Goal: Feedback & Contribution: Contribute content

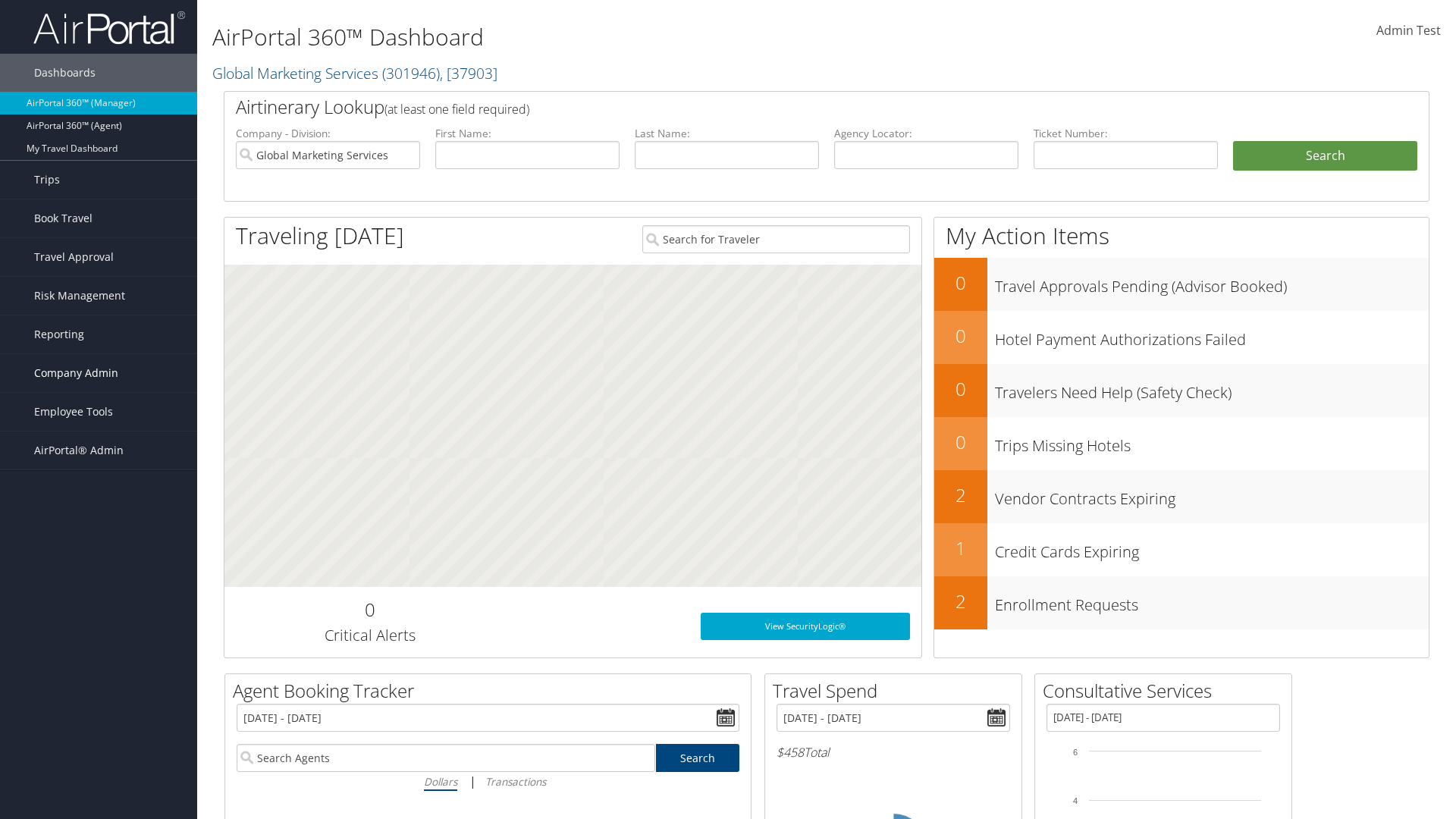
click at [98, 373] on span "Company Admin" at bounding box center [76, 374] width 84 height 38
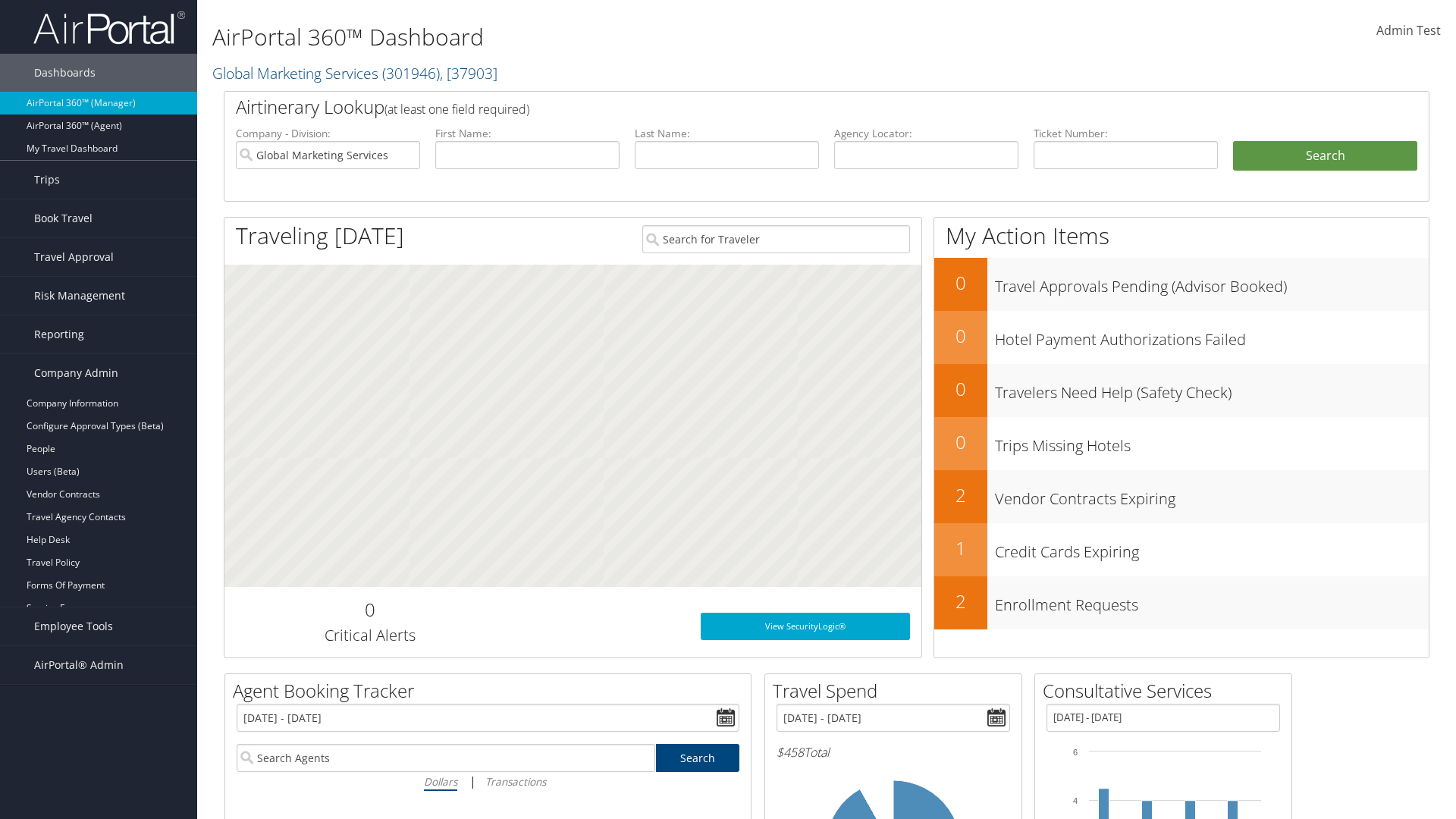
click at [98, 756] on link "Notes" at bounding box center [98, 767] width 197 height 23
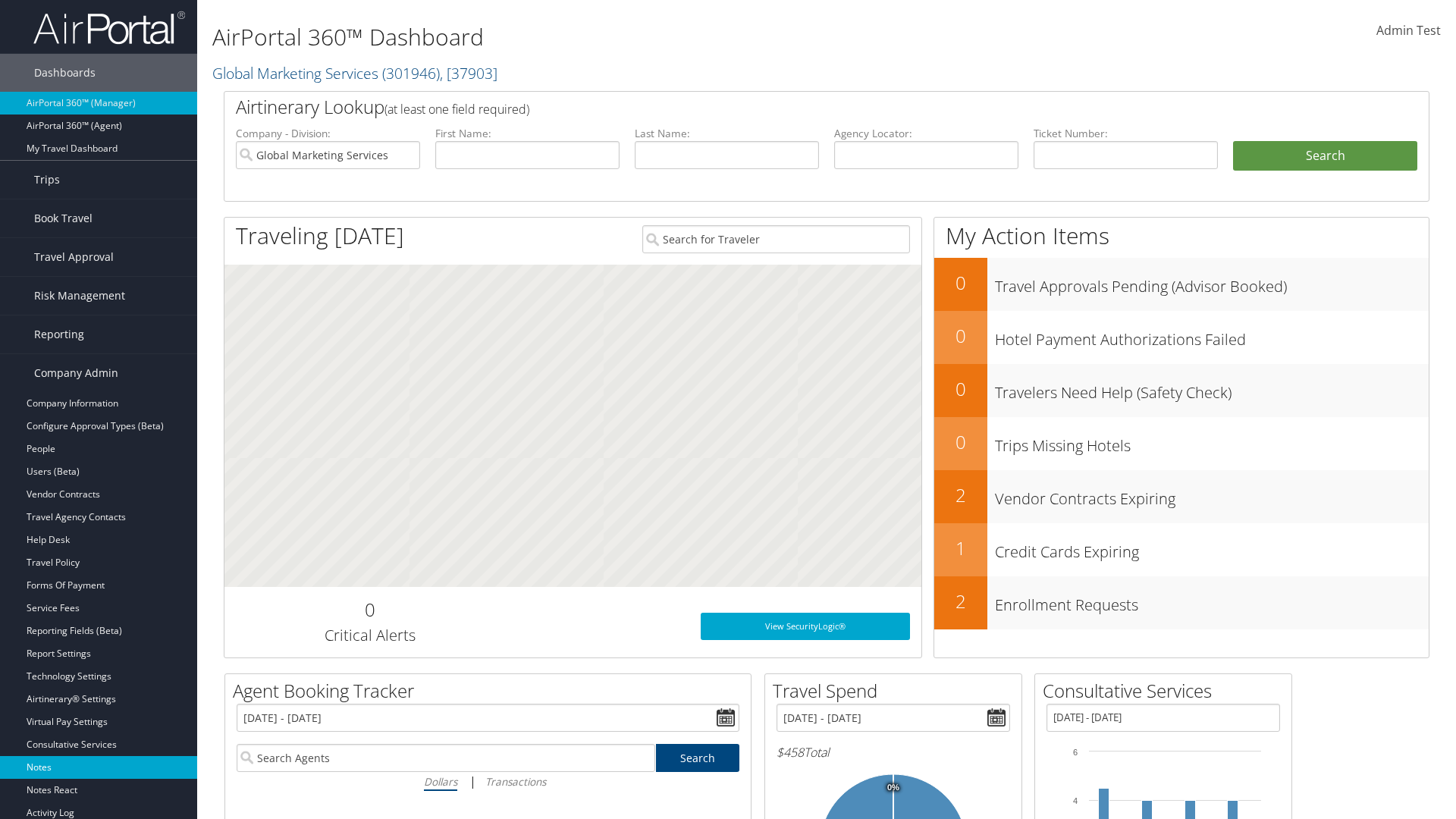
scroll to position [358, 0]
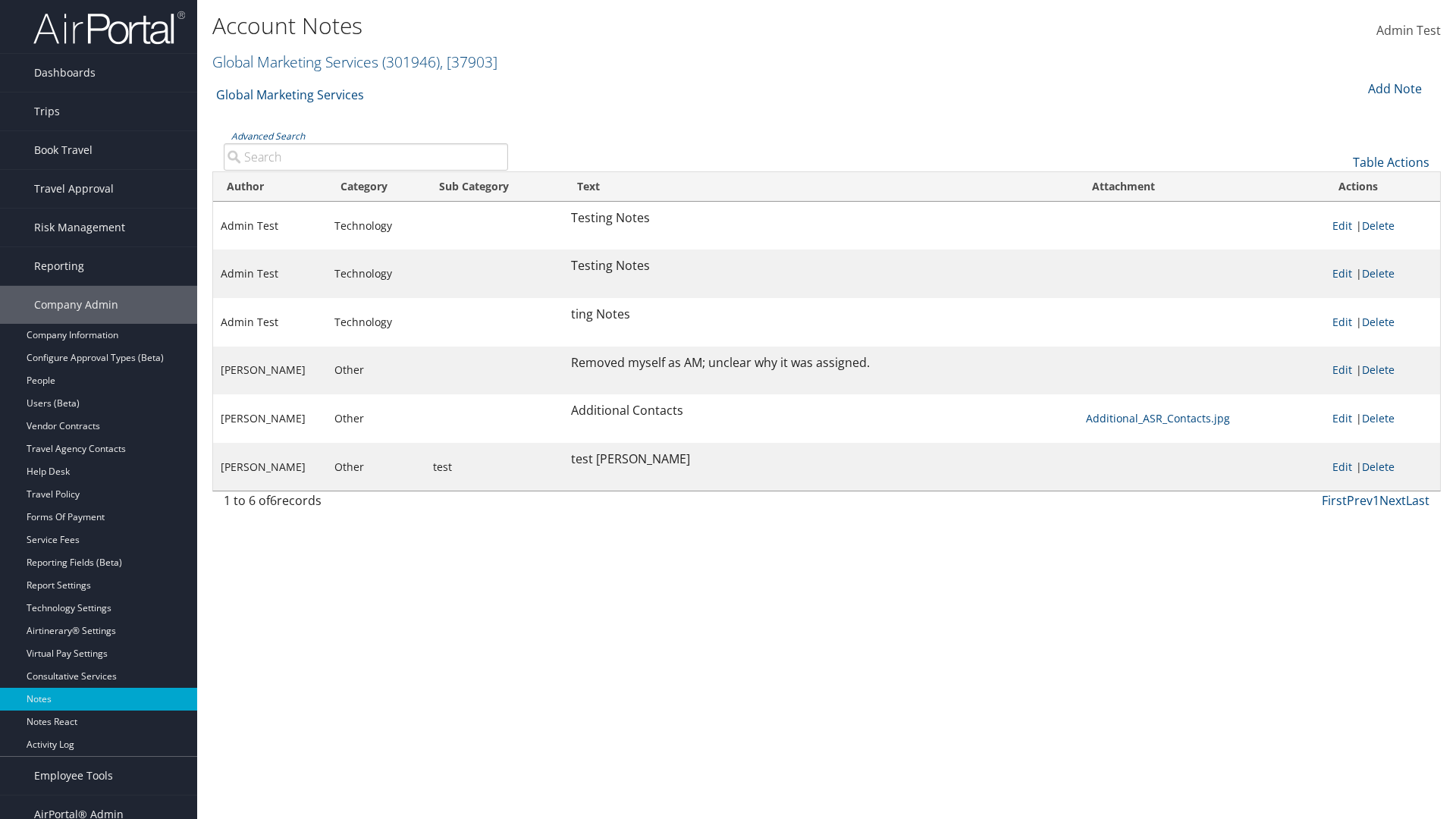
click at [1393, 88] on div "Add Note" at bounding box center [1393, 88] width 72 height 18
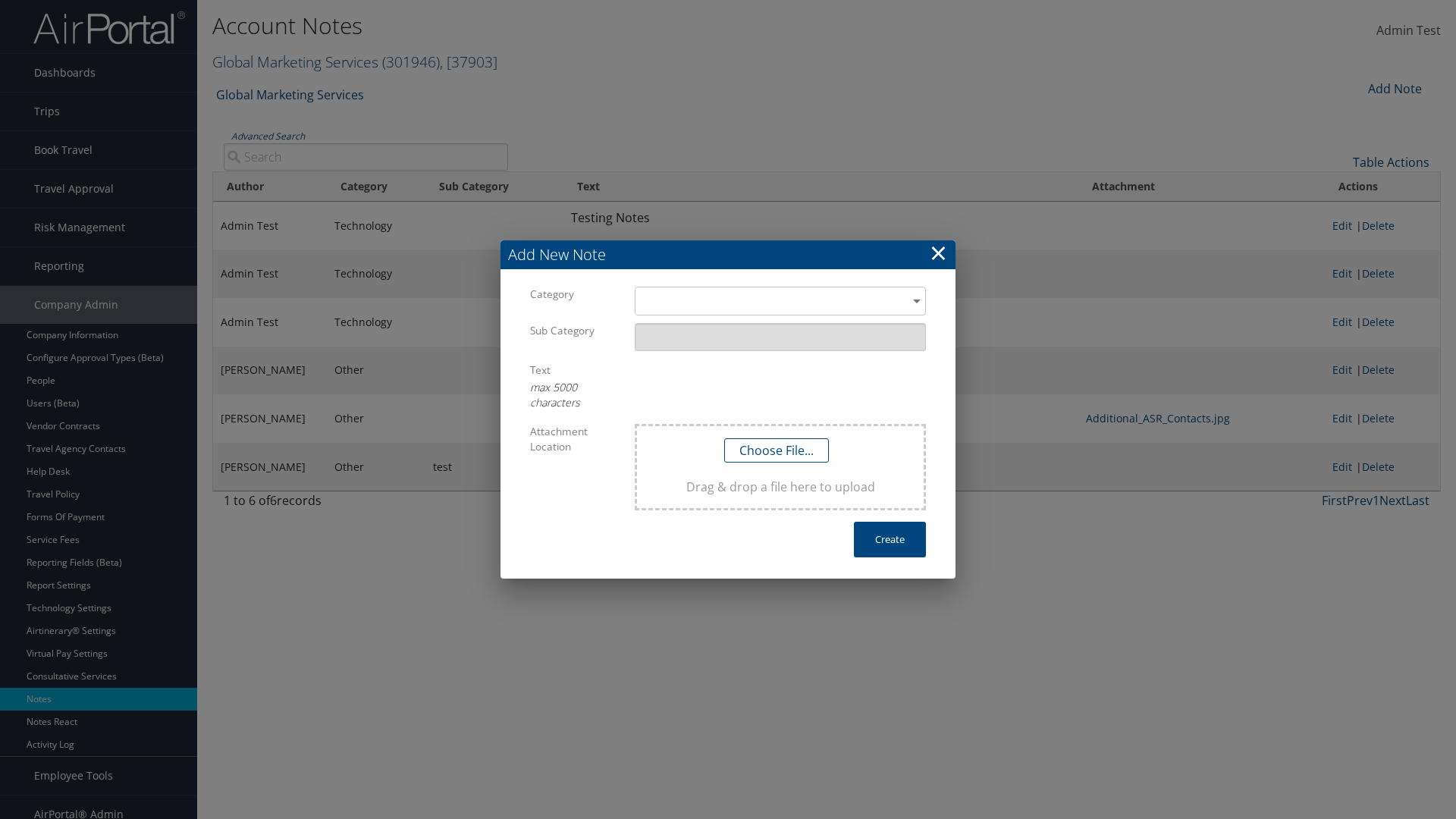
click at [728, 255] on h3 "Add New Note" at bounding box center [727, 255] width 455 height 29
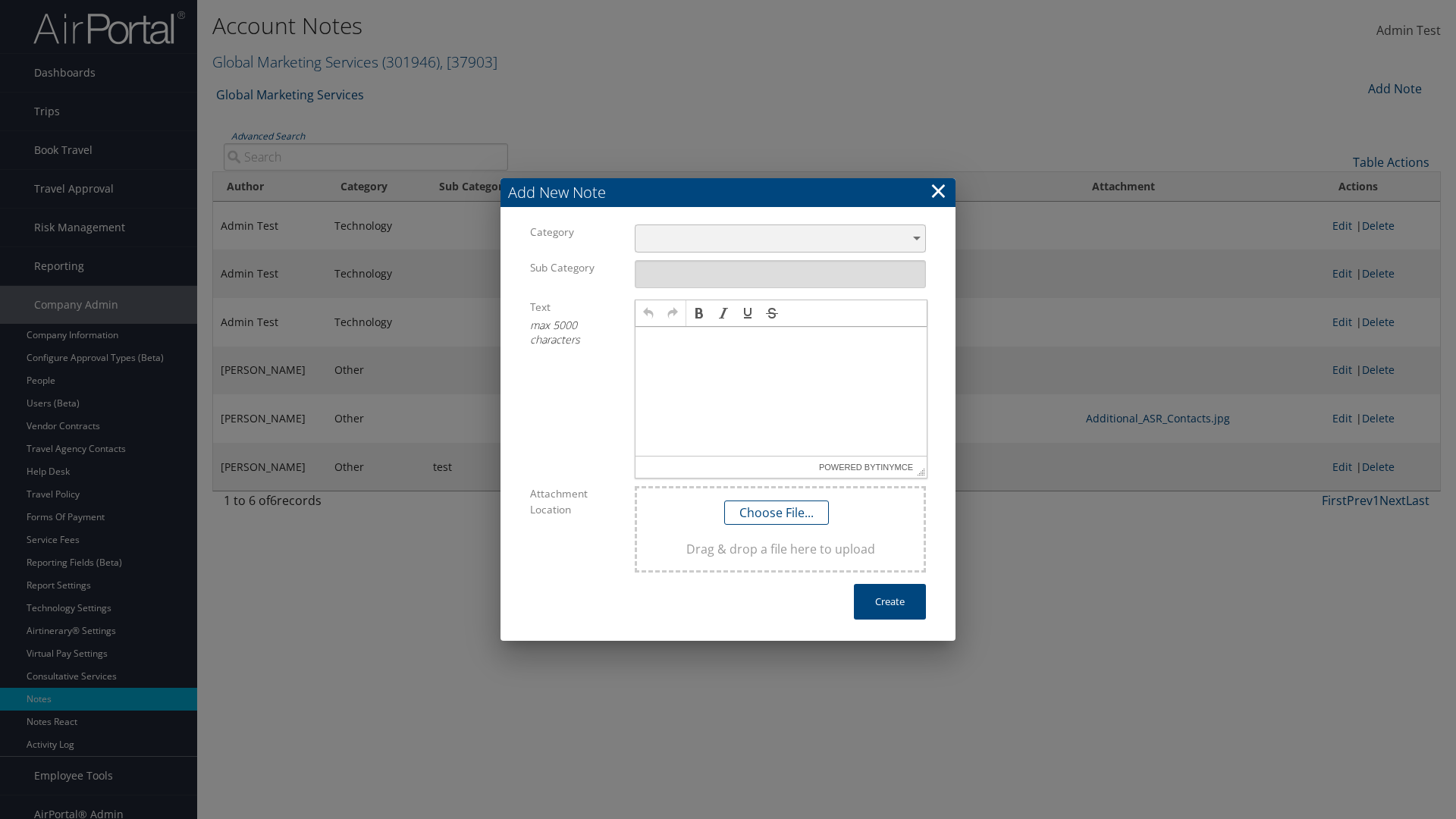
click at [780, 238] on div "​" at bounding box center [781, 238] width 292 height 28
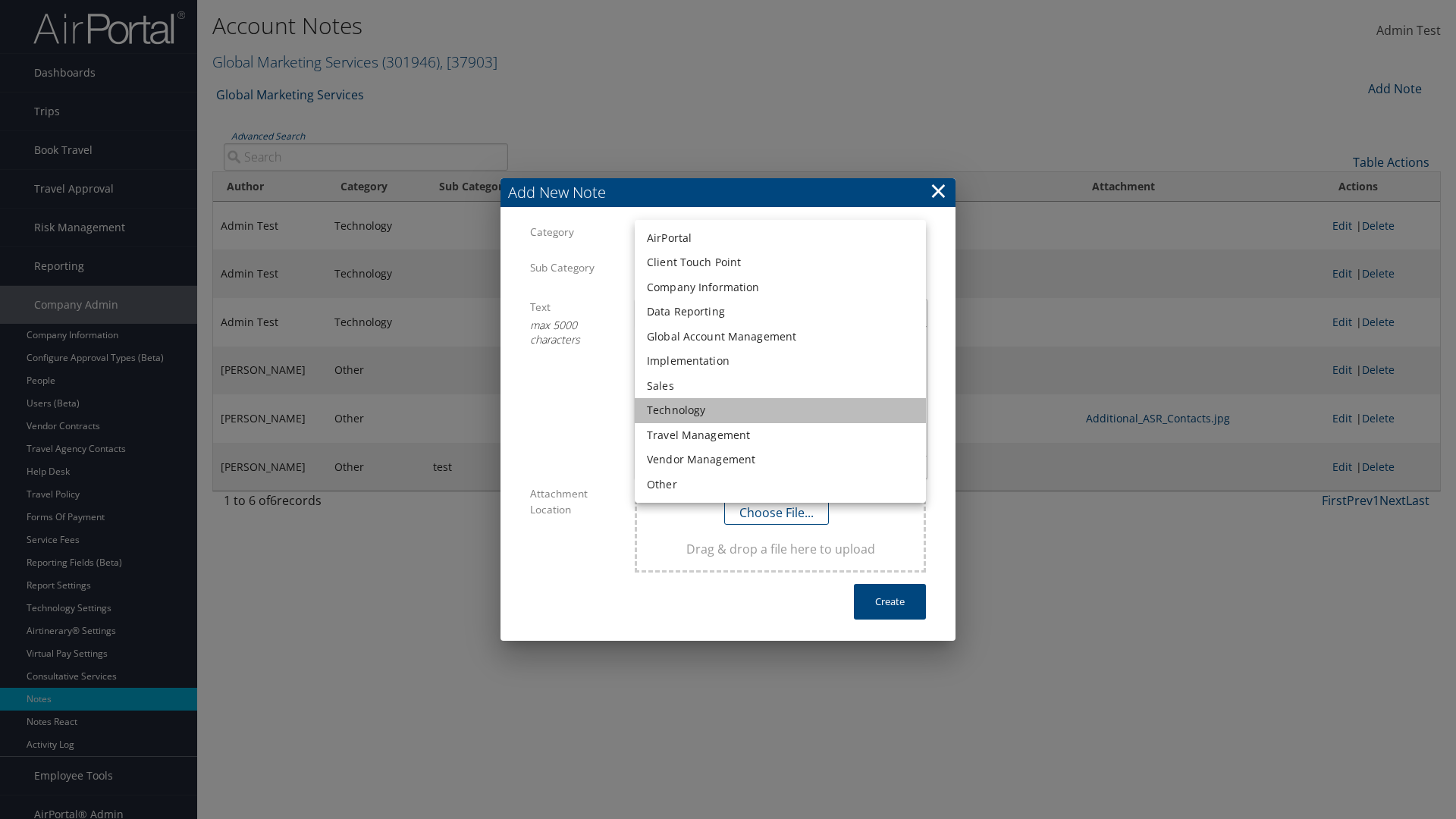
click at [780, 410] on li "Technology" at bounding box center [781, 410] width 292 height 25
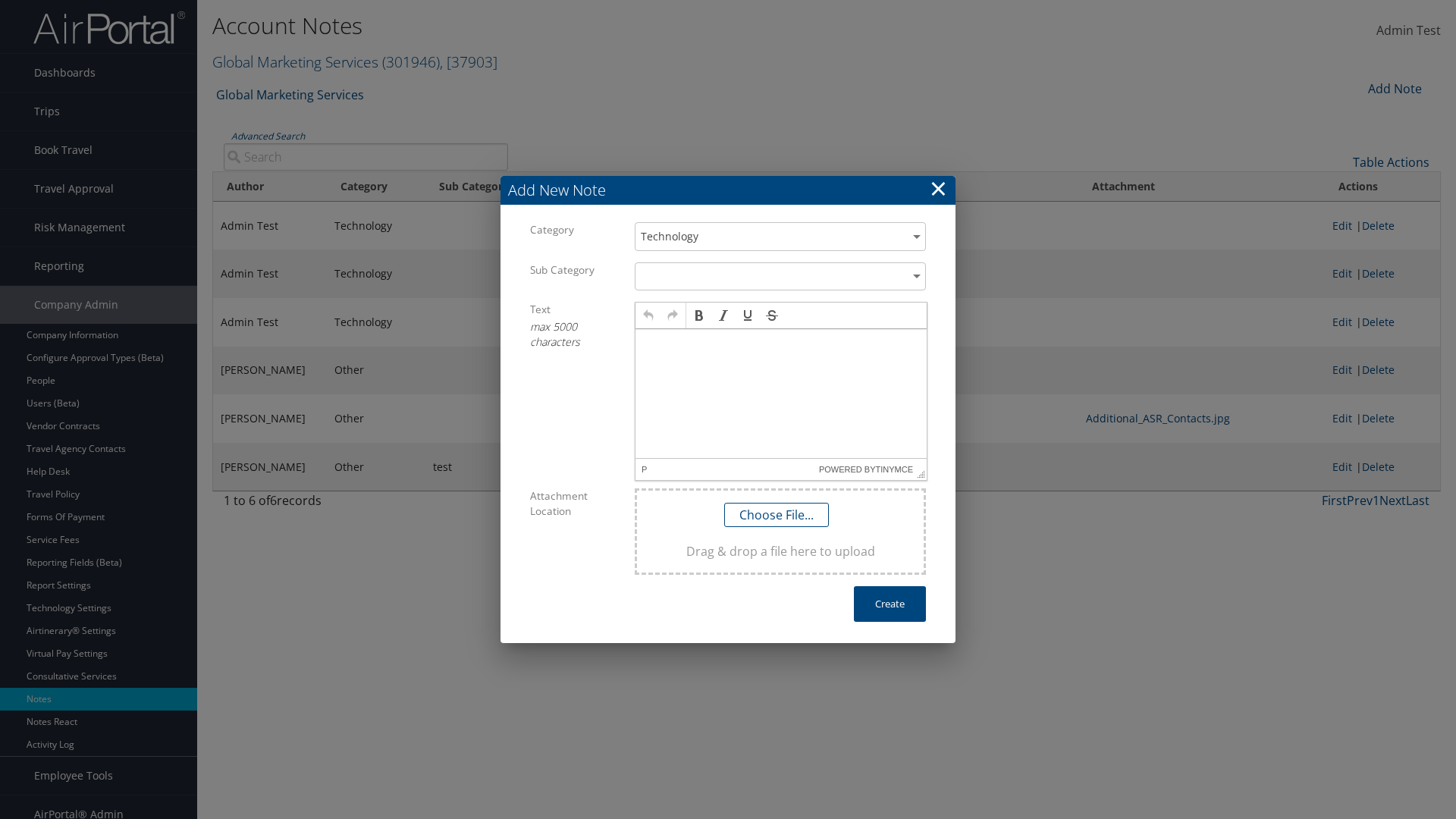
click at [781, 343] on p at bounding box center [781, 343] width 279 height 12
click at [889, 603] on button "Create" at bounding box center [889, 603] width 72 height 36
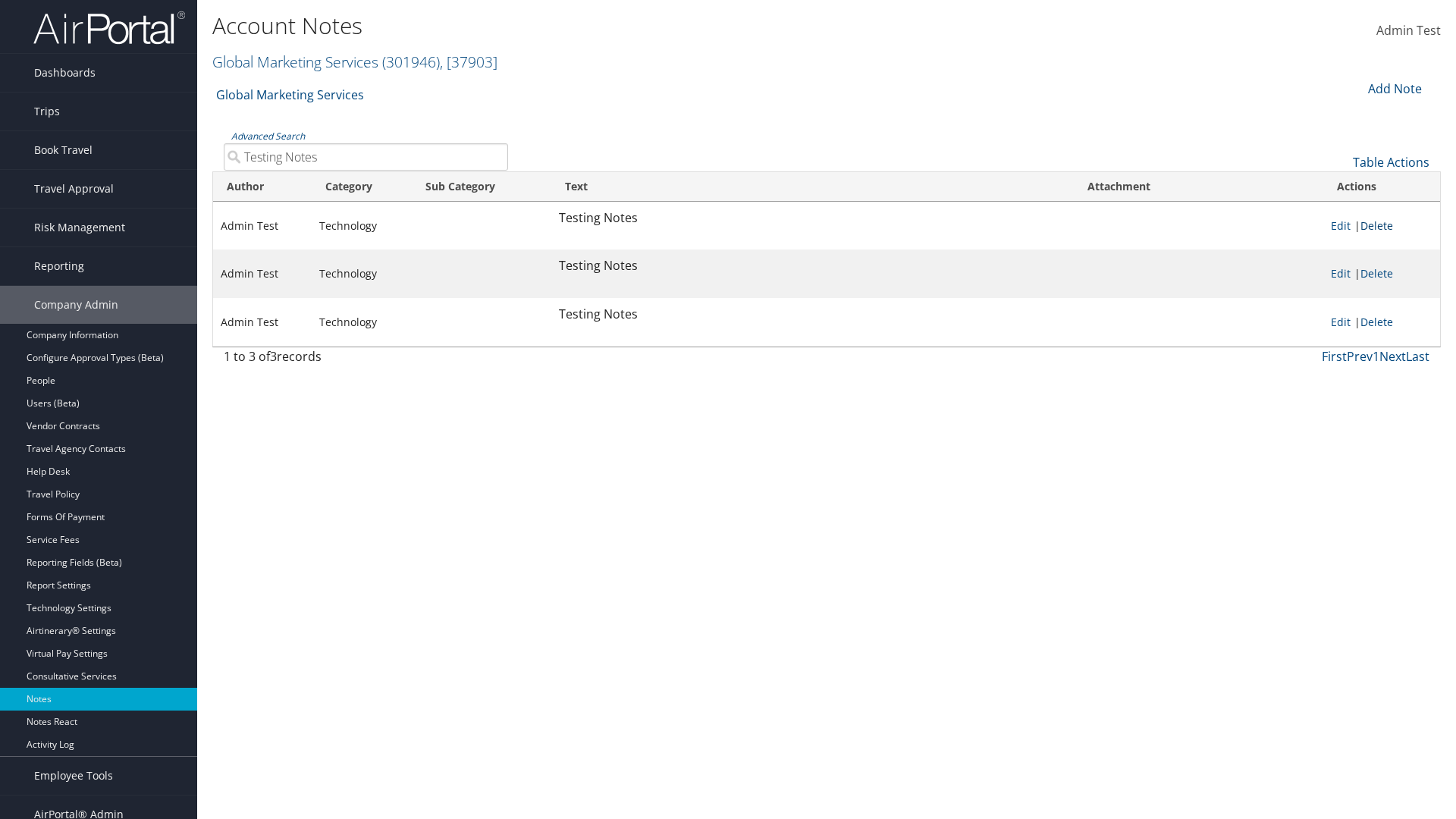
type input "Testing Notes"
click at [1379, 225] on link "Delete" at bounding box center [1377, 226] width 33 height 15
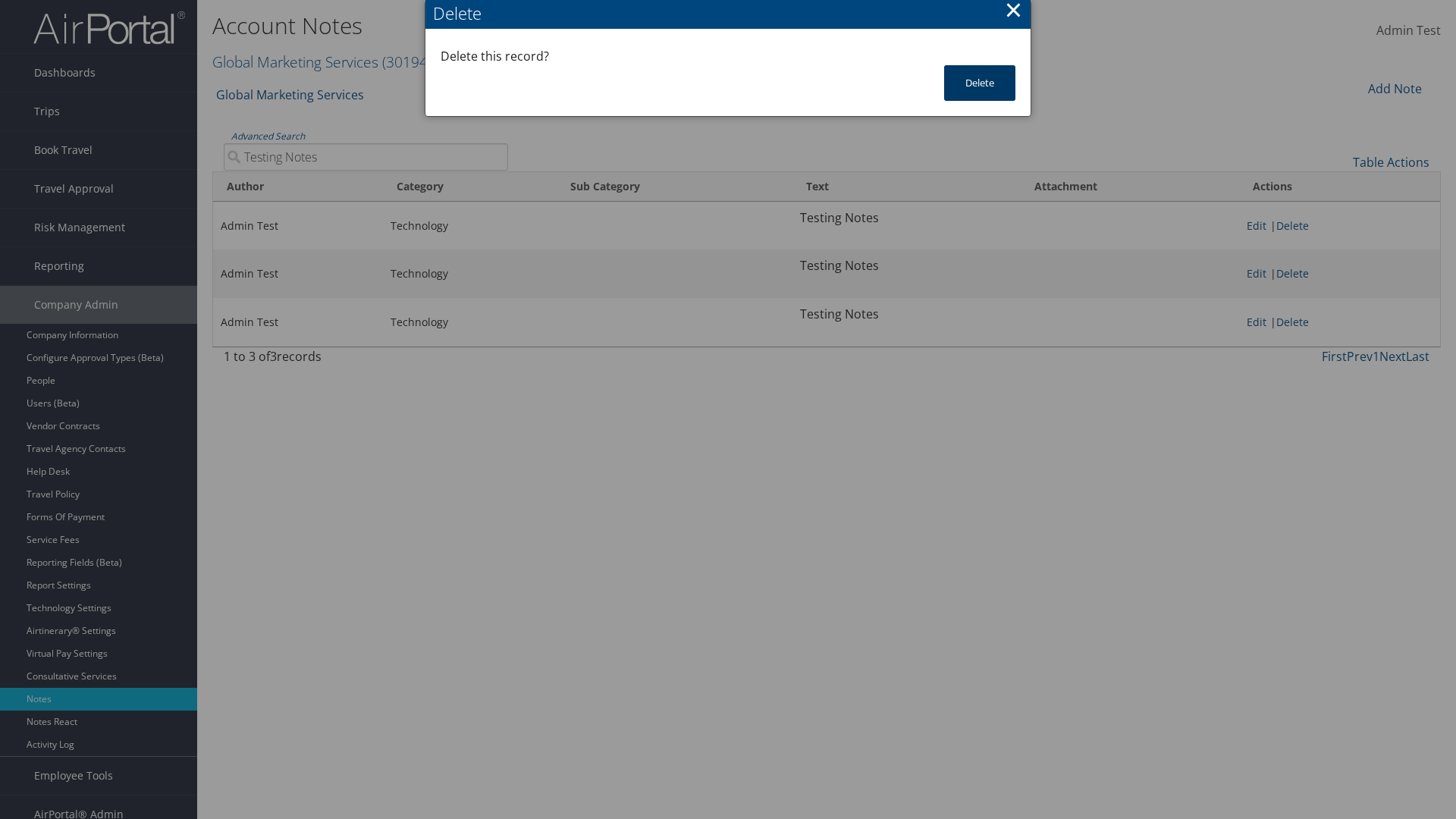
click at [979, 83] on button "Delete" at bounding box center [979, 83] width 71 height 36
